Goal: Task Accomplishment & Management: Use online tool/utility

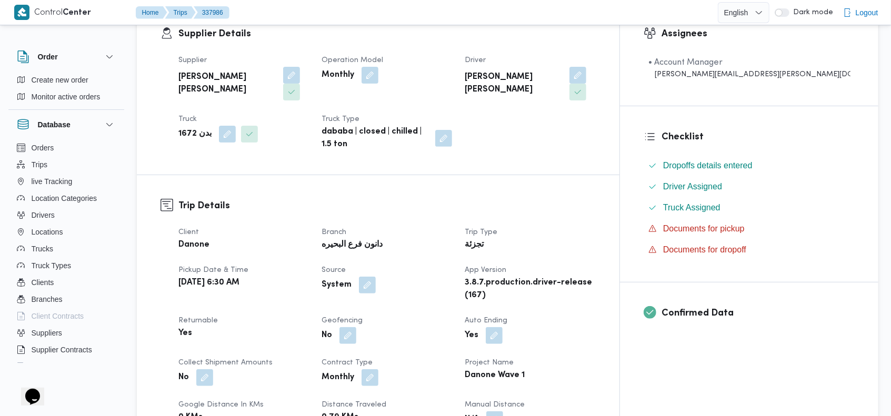
scroll to position [239, 0]
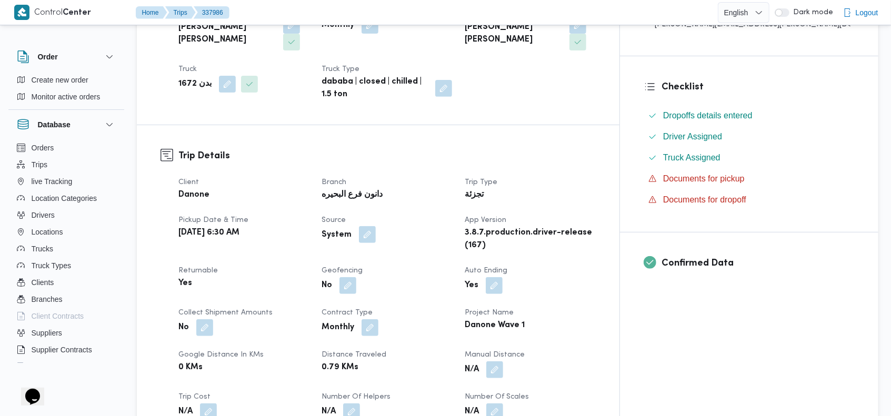
click at [376, 226] on button "button" at bounding box center [367, 234] width 17 height 17
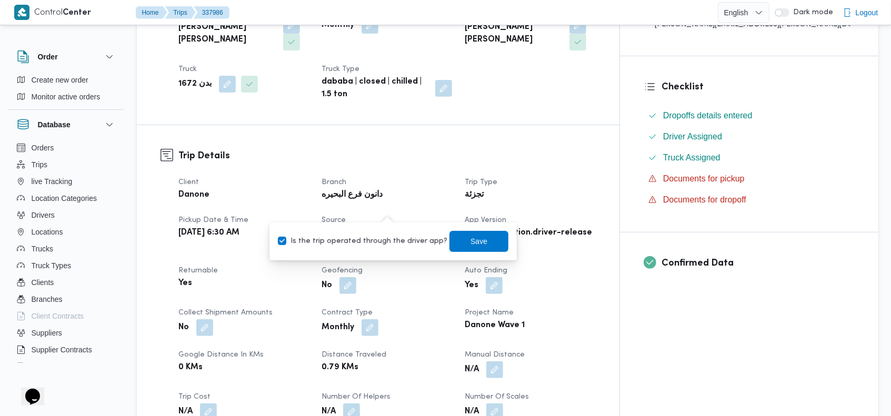
click at [373, 242] on label "Is the trip operated through the driver app?" at bounding box center [362, 241] width 169 height 13
checkbox input "false"
click at [470, 242] on span "Save" at bounding box center [478, 241] width 17 height 13
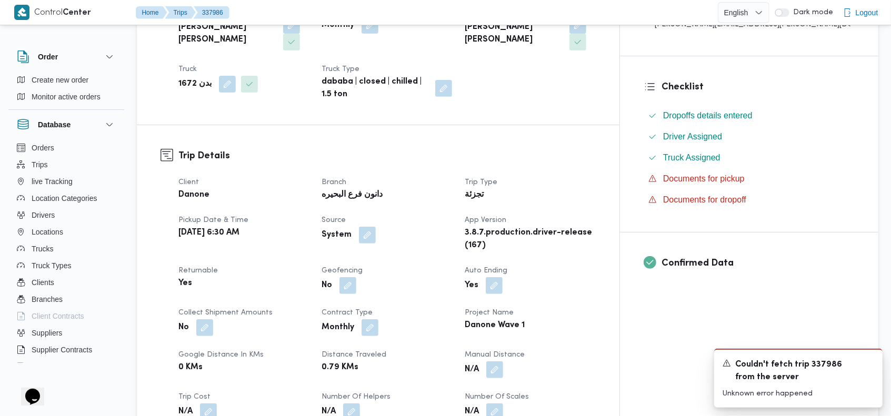
click at [580, 149] on h3 "Trip Details" at bounding box center [386, 156] width 417 height 14
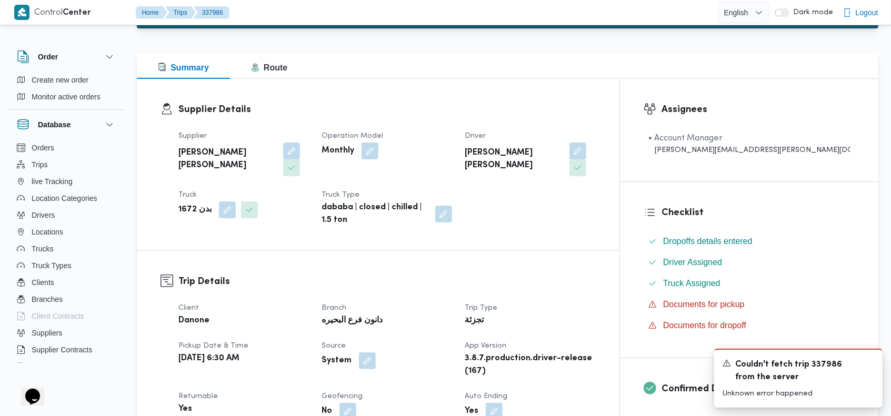
scroll to position [0, 0]
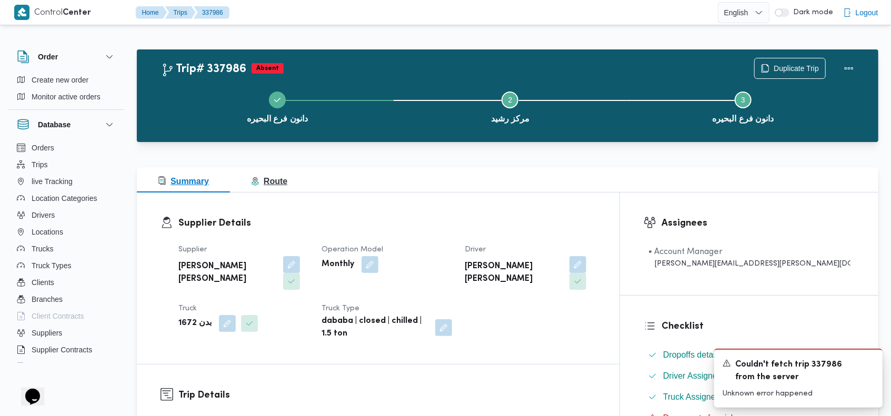
click at [269, 183] on span "Route" at bounding box center [269, 181] width 36 height 9
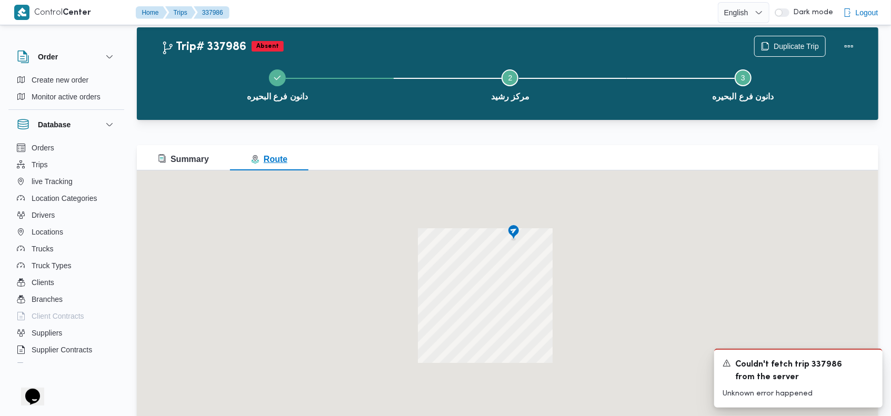
scroll to position [52, 0]
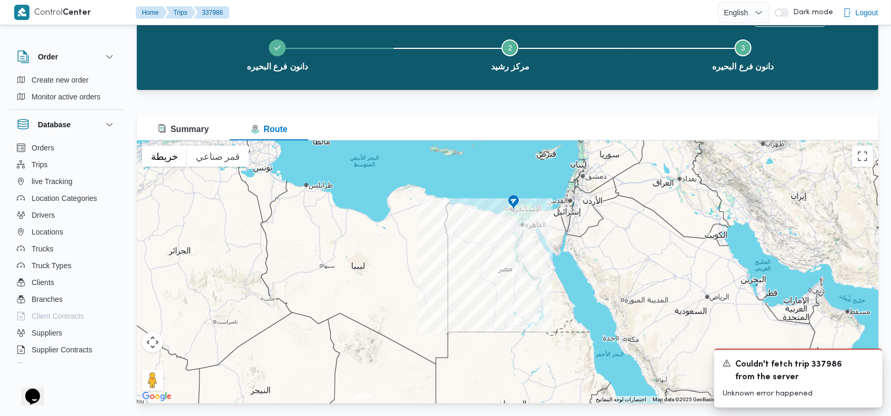
click at [514, 204] on img at bounding box center [513, 202] width 17 height 17
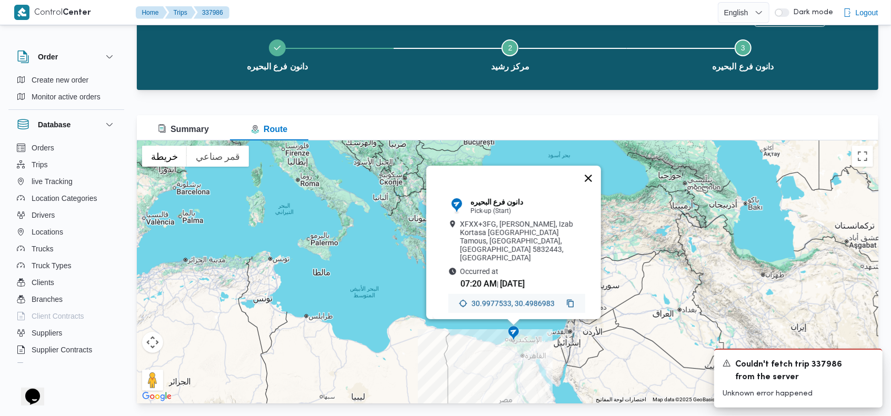
click at [590, 184] on button "إغلاق" at bounding box center [588, 178] width 25 height 25
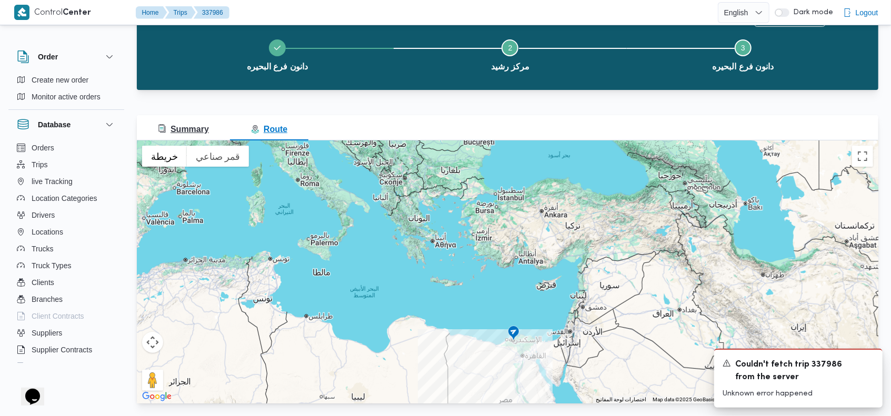
click at [206, 129] on span "Summary" at bounding box center [183, 129] width 51 height 9
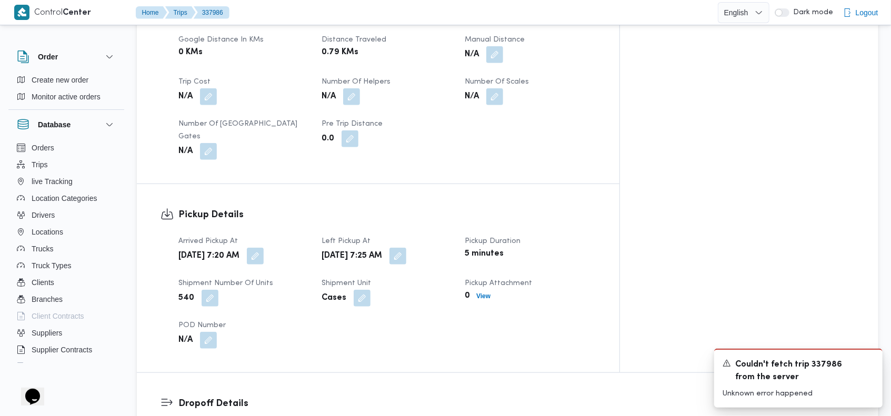
scroll to position [0, 0]
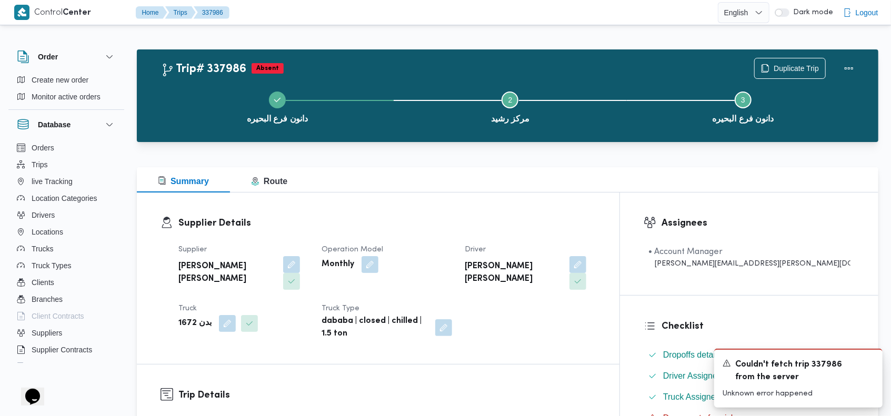
click at [501, 66] on div "Trip# 337986 Absent Duplicate Trip" at bounding box center [510, 68] width 698 height 21
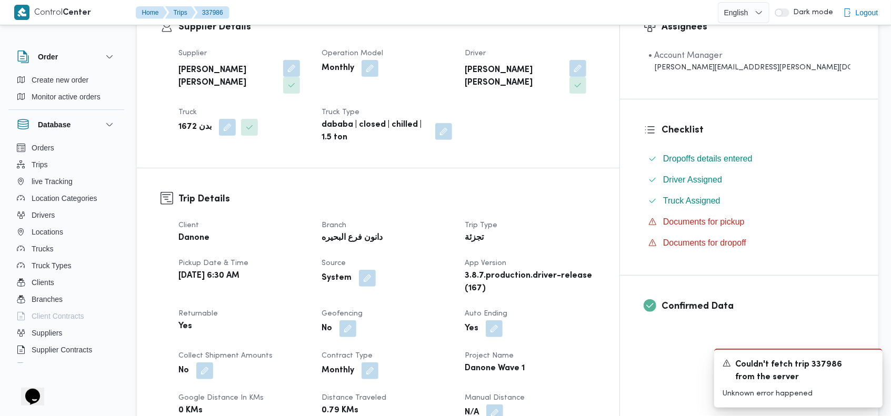
scroll to position [210, 0]
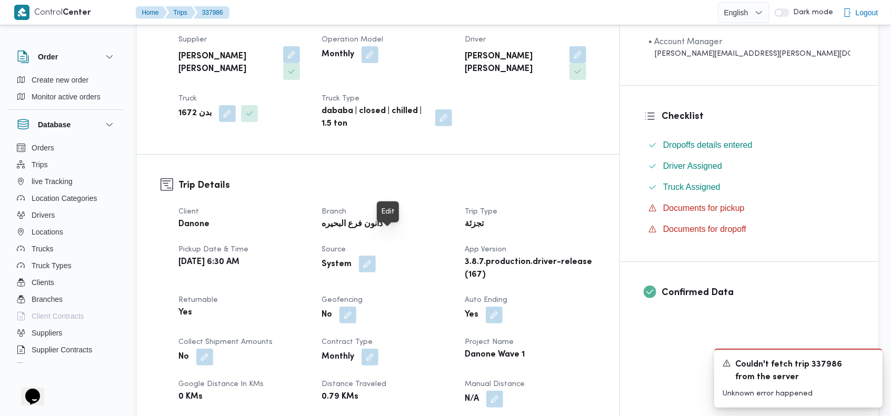
click at [376, 256] on button "button" at bounding box center [367, 264] width 17 height 17
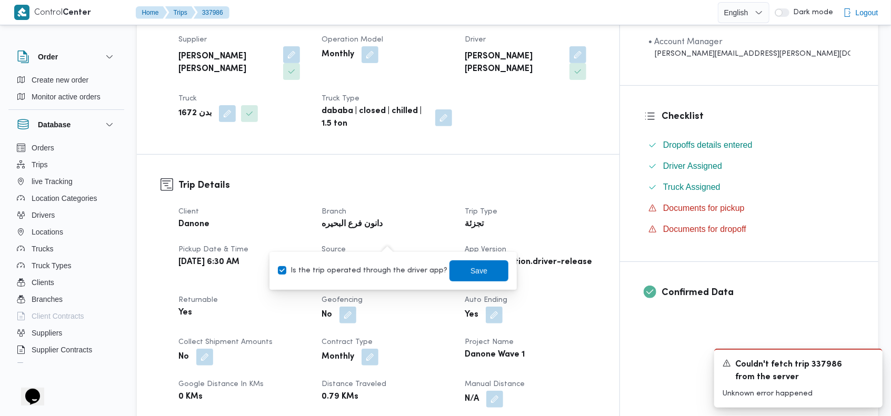
click at [360, 273] on label "Is the trip operated through the driver app?" at bounding box center [362, 271] width 169 height 13
checkbox input "false"
click at [453, 270] on span "Save" at bounding box center [478, 270] width 59 height 21
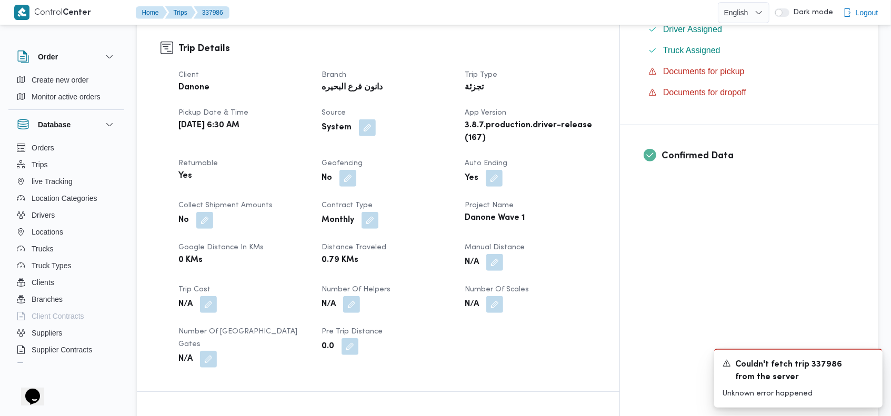
scroll to position [287, 0]
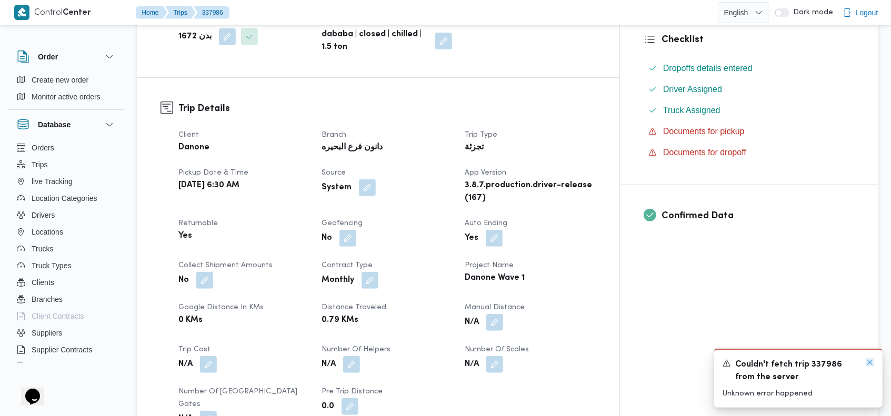
click at [867, 364] on icon "Dismiss toast" at bounding box center [870, 362] width 8 height 8
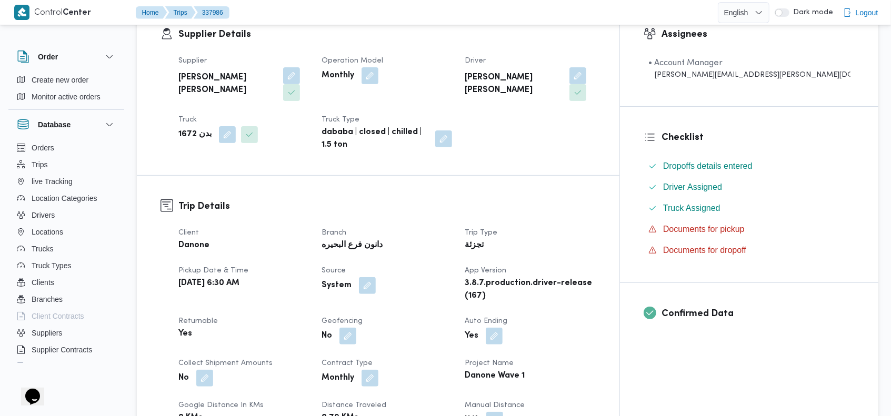
scroll to position [0, 0]
